Goal: Navigation & Orientation: Find specific page/section

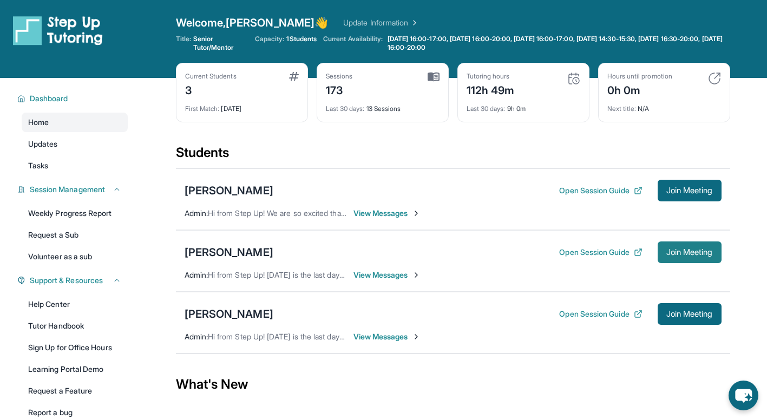
click at [710, 249] on span "Join Meeting" at bounding box center [689, 252] width 47 height 6
click at [607, 249] on button "Open Session Guide" at bounding box center [600, 252] width 83 height 11
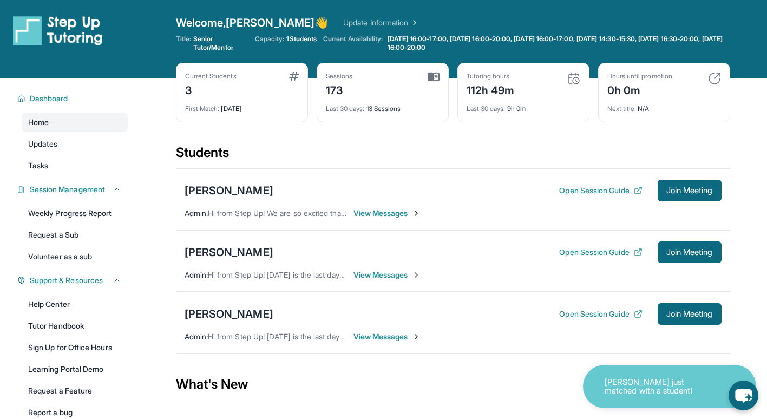
click at [634, 393] on p "Kathleen G just matched with a student!" at bounding box center [658, 387] width 108 height 18
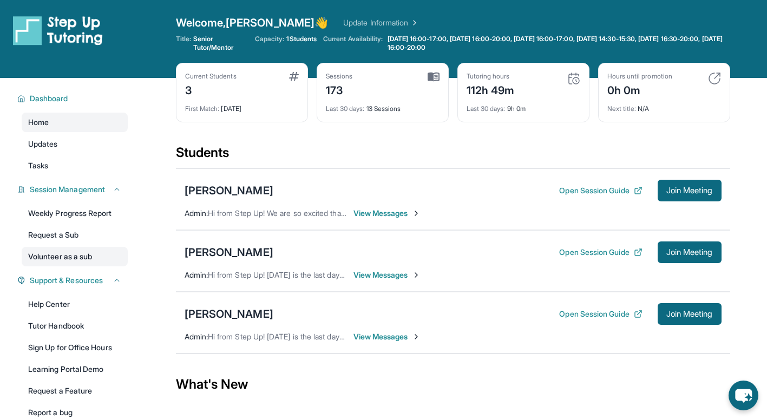
click at [102, 258] on link "Volunteer as a sub" at bounding box center [75, 256] width 106 height 19
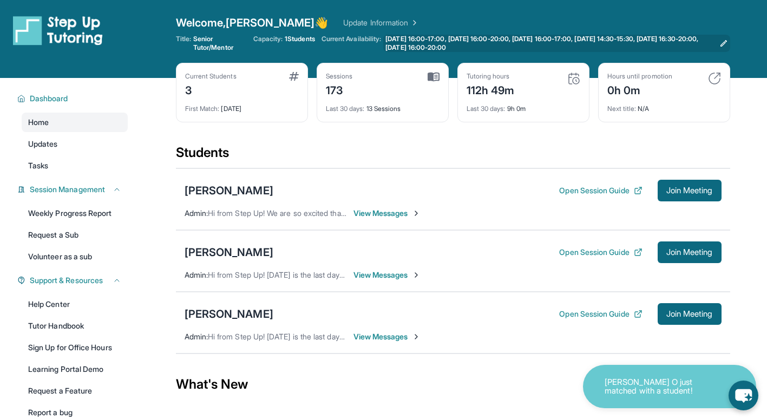
click at [432, 44] on span "[DATE] 16:00-17:00, [DATE] 16:00-20:00, [DATE] 16:00-17:00, [DATE] 14:30-15:30,…" at bounding box center [549, 43] width 329 height 17
